Goal: Task Accomplishment & Management: Complete application form

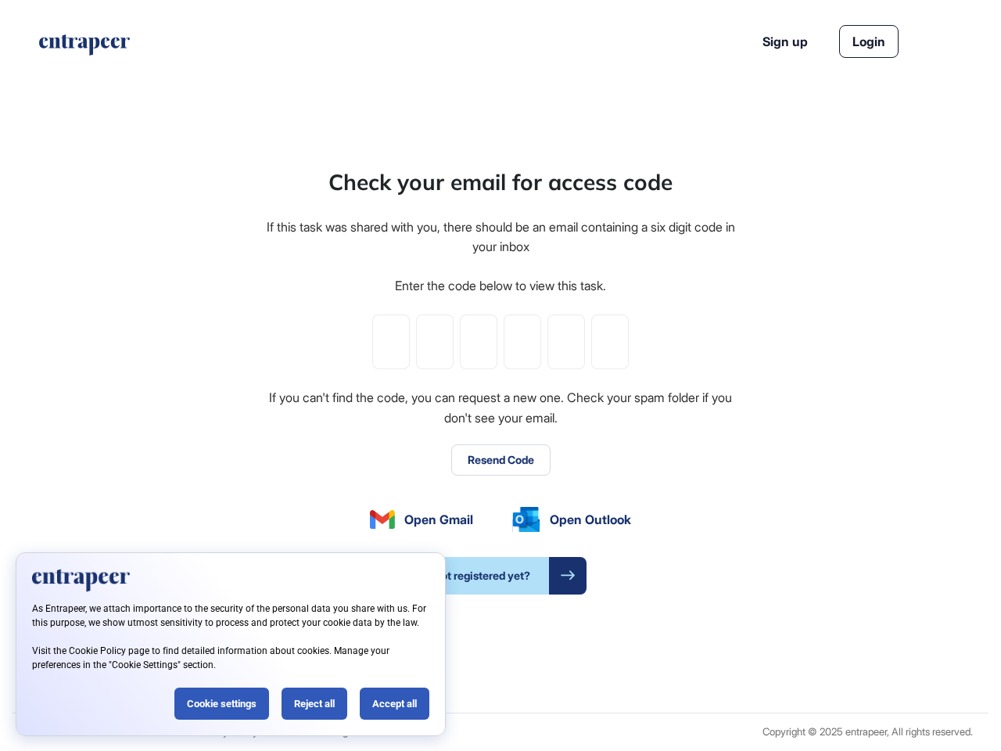
click at [501, 375] on div "Check your email for access code If this task was shared with you, there should…" at bounding box center [500, 380] width 473 height 429
click at [391, 342] on input "tel" at bounding box center [391, 341] width 38 height 55
click at [435, 342] on input "tel" at bounding box center [435, 341] width 38 height 55
click at [479, 342] on input "tel" at bounding box center [479, 341] width 38 height 55
click at [523, 342] on input "tel" at bounding box center [523, 341] width 38 height 55
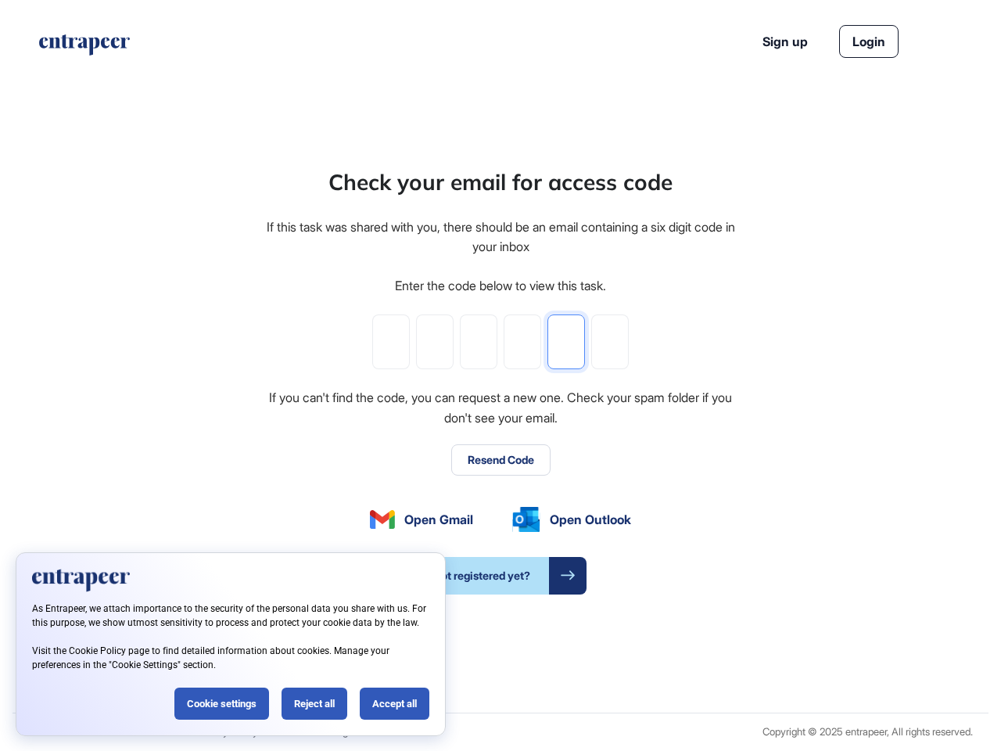
click at [566, 342] on input "tel" at bounding box center [567, 341] width 38 height 55
click at [610, 342] on input "tel" at bounding box center [610, 341] width 38 height 55
click at [501, 460] on button "Resend Code" at bounding box center [500, 459] width 99 height 31
